Goal: Transaction & Acquisition: Purchase product/service

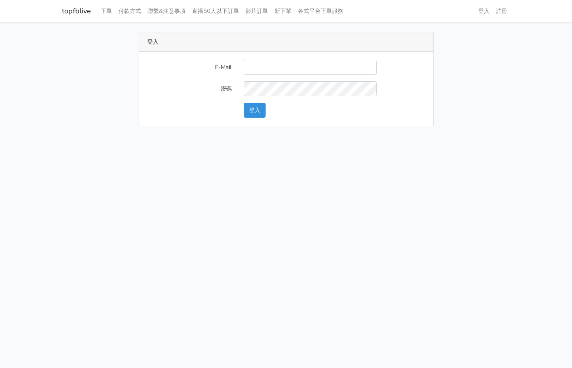
click at [357, 64] on input "E-Mail" at bounding box center [310, 67] width 133 height 15
type input "[EMAIL_ADDRESS][DOMAIN_NAME]"
click at [256, 110] on button "登入" at bounding box center [255, 110] width 22 height 15
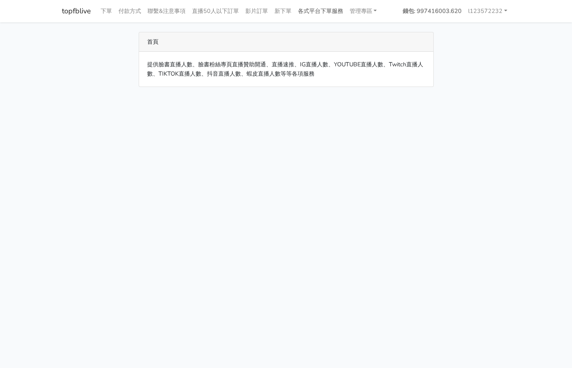
click at [336, 15] on link "各式平台下單服務" at bounding box center [321, 11] width 52 height 16
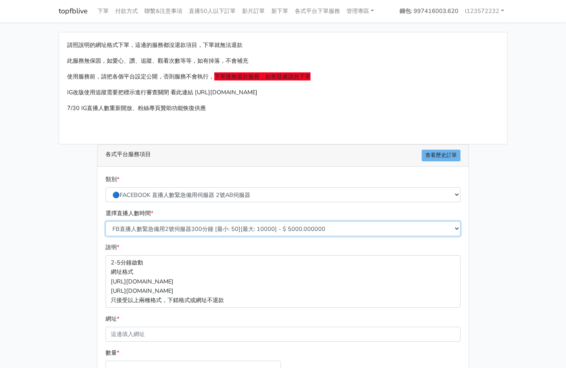
click at [230, 230] on select "FB直播人數緊急備用2號伺服器300分鐘 [最小: 50][最大: 10000] - $ 5000.000000 FB直播人數緊急備用2號伺服器60分鐘 [最…" at bounding box center [283, 228] width 355 height 15
click at [106, 221] on select "FB直播人數緊急備用2號伺服器300分鐘 [最小: 50][最大: 10000] - $ 5000.000000 FB直播人數緊急備用2號伺服器60分鐘 [最…" at bounding box center [283, 228] width 355 height 15
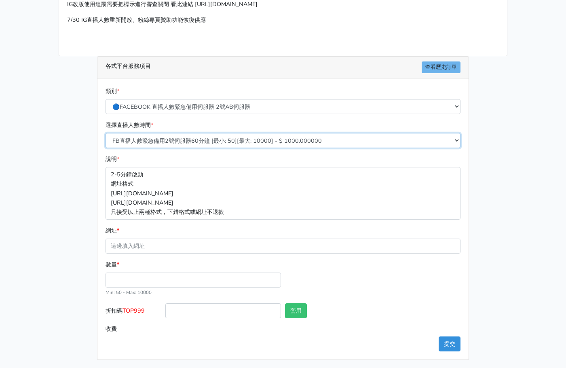
scroll to position [90, 0]
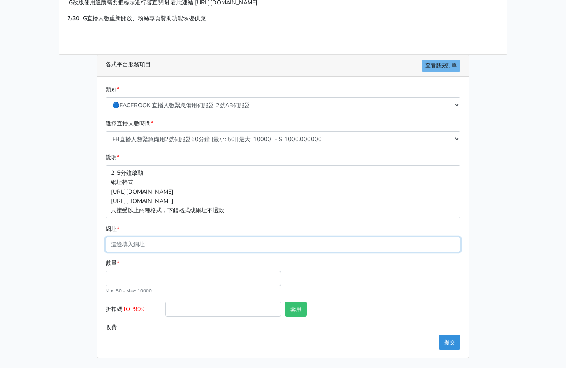
click at [234, 245] on input "網址 *" at bounding box center [283, 244] width 355 height 15
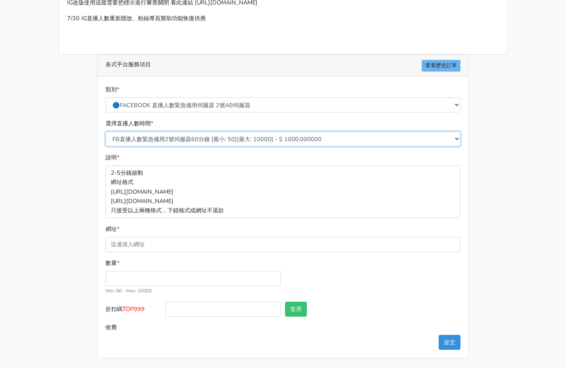
drag, startPoint x: 237, startPoint y: 139, endPoint x: 234, endPoint y: 144, distance: 5.5
click at [237, 139] on select "FB直播人數緊急備用2號伺服器300分鐘 [最小: 50][最大: 10000] - $ 5000.000000 FB直播人數緊急備用2號伺服器60分鐘 [最…" at bounding box center [283, 138] width 355 height 15
select select "575"
click at [106, 131] on select "FB直播人數緊急備用2號伺服器300分鐘 [最小: 50][最大: 10000] - $ 5000.000000 FB直播人數緊急備用2號伺服器60分鐘 [最…" at bounding box center [283, 138] width 355 height 15
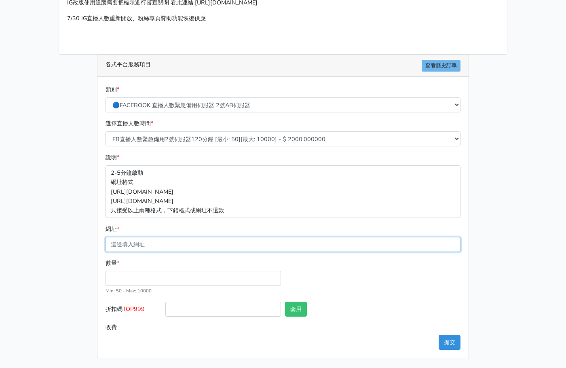
click at [223, 245] on input "網址 *" at bounding box center [283, 244] width 355 height 15
paste input "https://www.facebook.com/100057537395141/videos/1158053619549926"
type input "https://www.facebook.com/100057537395141/videos/1158053619549926"
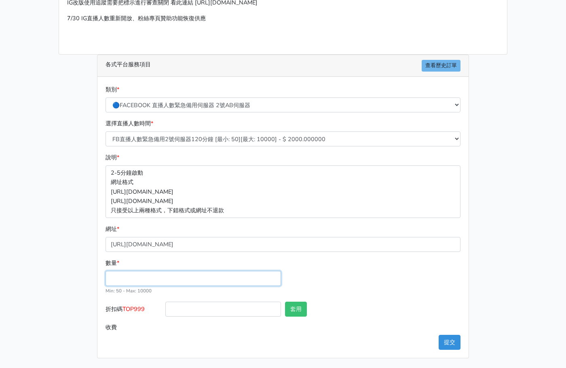
click at [257, 281] on input "數量 *" at bounding box center [193, 278] width 175 height 15
type input "50"
type input "100.000"
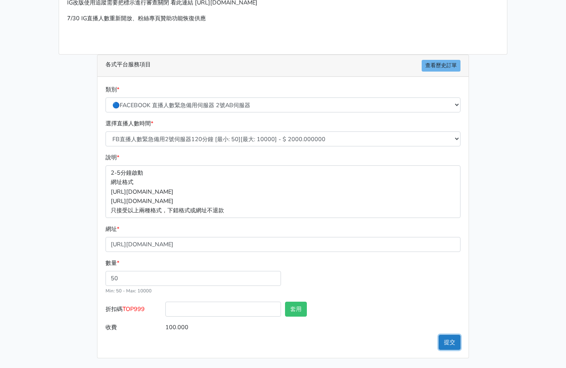
click at [440, 342] on button "提交" at bounding box center [450, 342] width 22 height 15
